Goal: Transaction & Acquisition: Subscribe to service/newsletter

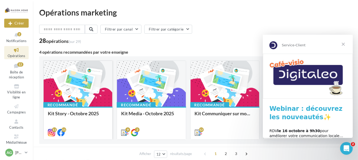
click at [94, 82] on div at bounding box center [78, 84] width 69 height 46
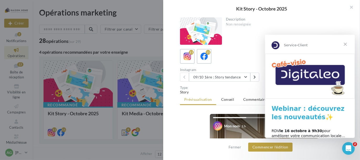
click at [345, 43] on span "Fermer" at bounding box center [345, 44] width 19 height 19
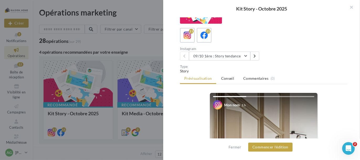
scroll to position [37, 0]
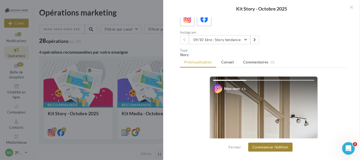
click at [283, 146] on button "Commencer l'édition" at bounding box center [270, 146] width 44 height 9
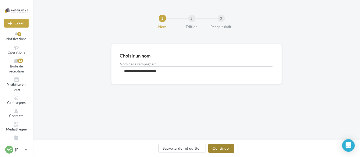
click at [223, 151] on button "Continuer" at bounding box center [222, 148] width 26 height 9
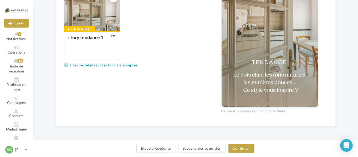
scroll to position [132, 0]
click at [242, 151] on button "Continuer" at bounding box center [241, 148] width 26 height 9
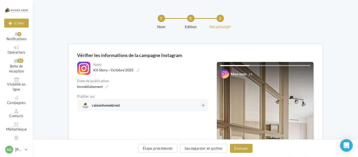
click at [125, 107] on span "raisonhomebrest" at bounding box center [140, 105] width 119 height 8
click at [243, 149] on button "Envoyer" at bounding box center [241, 148] width 22 height 9
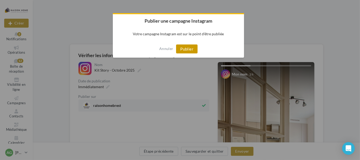
click at [189, 49] on button "Publier" at bounding box center [187, 48] width 22 height 9
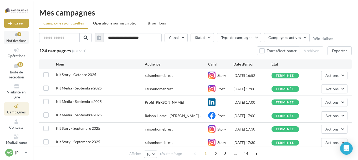
click at [17, 41] on span "Notifications" at bounding box center [16, 41] width 20 height 4
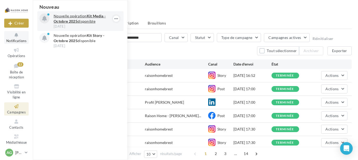
click at [78, 17] on p "Nouvelle opération Kit Media - Octobre 2025 disponible" at bounding box center [84, 18] width 61 height 11
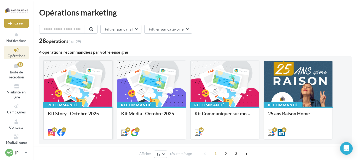
click at [90, 82] on div at bounding box center [78, 84] width 69 height 46
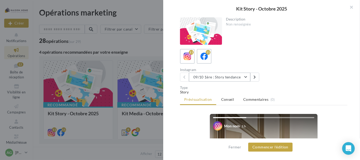
click at [247, 77] on button "09/10 1ère : Story tendance" at bounding box center [219, 77] width 61 height 9
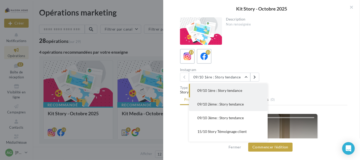
click at [229, 103] on span "09/10 2ème : Story tendance" at bounding box center [221, 104] width 46 height 4
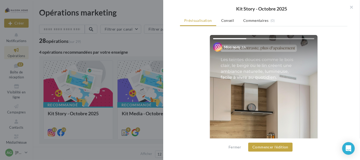
scroll to position [131, 0]
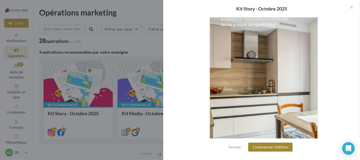
click at [267, 147] on button "Commencer l'édition" at bounding box center [270, 146] width 44 height 9
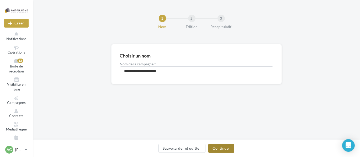
click at [218, 147] on button "Continuer" at bounding box center [222, 148] width 26 height 9
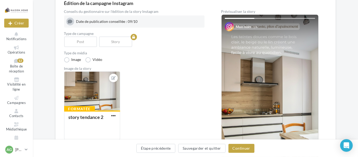
scroll to position [53, 0]
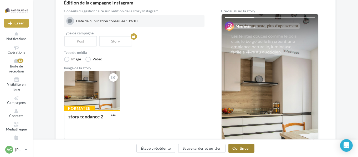
click at [246, 150] on button "Continuer" at bounding box center [241, 148] width 26 height 9
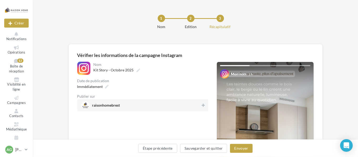
click at [105, 105] on span "raisonhomebrest" at bounding box center [106, 106] width 28 height 6
click at [241, 149] on button "Envoyer" at bounding box center [241, 148] width 22 height 9
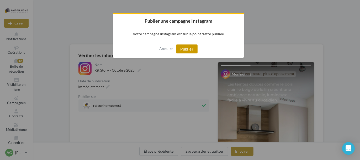
click at [188, 52] on button "Publier" at bounding box center [187, 48] width 22 height 9
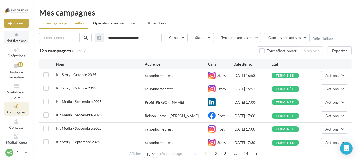
click at [18, 40] on span "Notifications" at bounding box center [16, 41] width 20 height 4
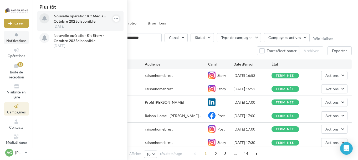
click at [62, 14] on p "Nouvelle opération Kit Media - Octobre 2025 disponible" at bounding box center [84, 18] width 61 height 11
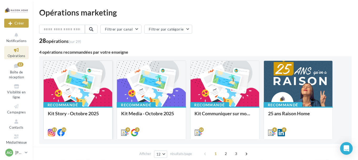
click at [97, 81] on div at bounding box center [78, 84] width 69 height 46
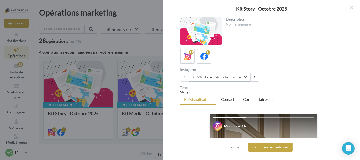
click at [246, 75] on button "09/10 1ère : Story tendance" at bounding box center [219, 77] width 61 height 9
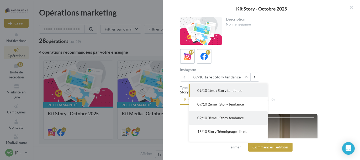
click at [233, 116] on span "09/10 3ème : Story tendance" at bounding box center [221, 117] width 46 height 4
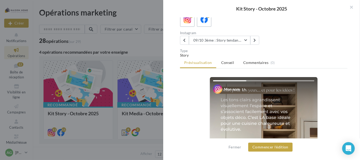
scroll to position [79, 0]
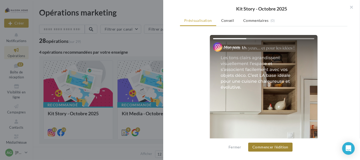
click at [282, 149] on button "Commencer l'édition" at bounding box center [270, 146] width 44 height 9
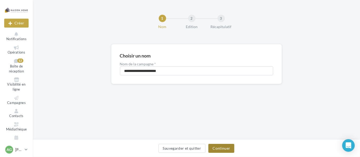
click at [217, 150] on button "Continuer" at bounding box center [222, 148] width 26 height 9
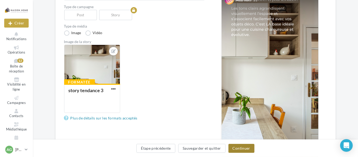
click at [243, 147] on button "Continuer" at bounding box center [241, 148] width 26 height 9
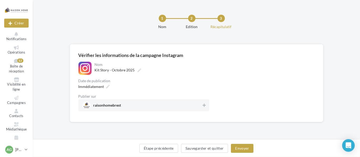
click at [137, 5] on div "**********" at bounding box center [197, 70] width 328 height 140
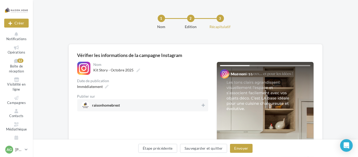
click at [125, 104] on span "raisonhomebrest" at bounding box center [140, 105] width 119 height 8
click at [238, 148] on button "Envoyer" at bounding box center [241, 148] width 22 height 9
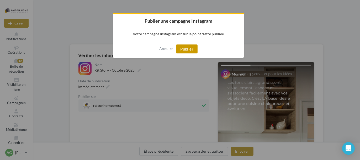
click at [196, 50] on button "Publier" at bounding box center [187, 48] width 22 height 9
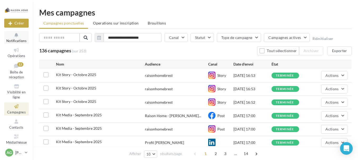
click at [20, 36] on icon at bounding box center [16, 35] width 21 height 6
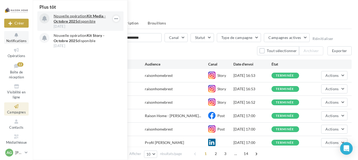
click at [70, 15] on p "Nouvelle opération Kit Media - Octobre 2025 disponible" at bounding box center [84, 18] width 61 height 11
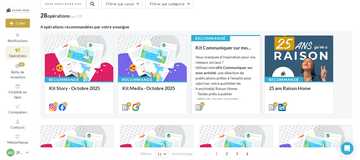
scroll to position [26, 0]
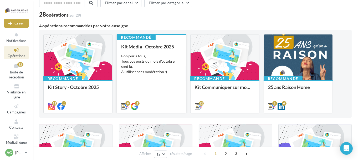
click at [133, 65] on div "Bonjour à tous, Tous vos posts du mois d'octobre sont là. À utiliser sans modér…" at bounding box center [151, 63] width 60 height 21
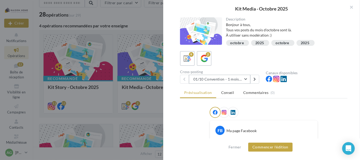
click at [245, 79] on button "01/10 Convention - 1 mois en arrière" at bounding box center [219, 79] width 61 height 9
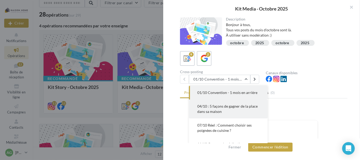
click at [232, 105] on span "04/10 : 5 façons de gagner de la place dans sa maison" at bounding box center [228, 109] width 60 height 10
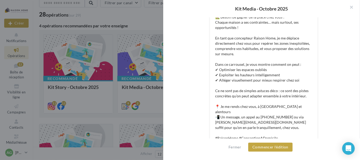
scroll to position [131, 0]
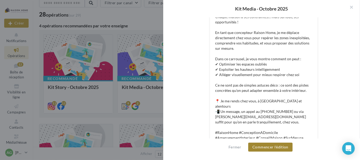
click at [264, 145] on button "Commencer l'édition" at bounding box center [270, 146] width 44 height 9
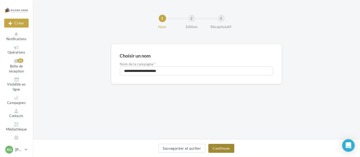
click at [222, 150] on button "Continuer" at bounding box center [222, 148] width 26 height 9
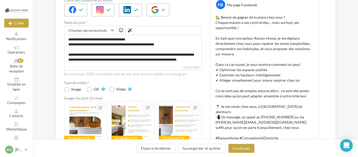
scroll to position [79, 0]
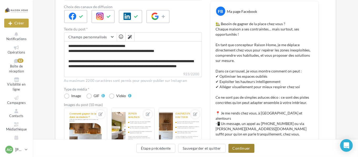
click at [246, 147] on button "Continuer" at bounding box center [241, 148] width 26 height 9
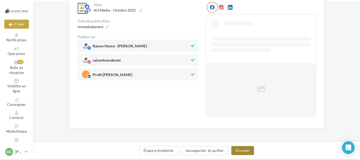
scroll to position [22, 0]
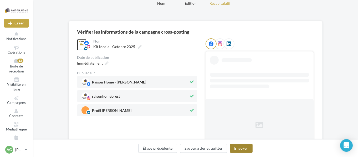
click at [246, 147] on button "Envoyer" at bounding box center [241, 148] width 22 height 9
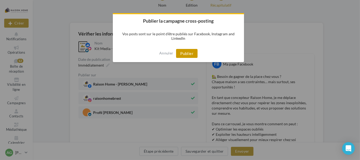
click at [193, 53] on button "Publier" at bounding box center [187, 53] width 22 height 9
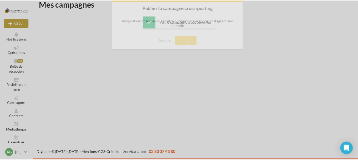
scroll to position [8, 0]
